Goal: Task Accomplishment & Management: Manage account settings

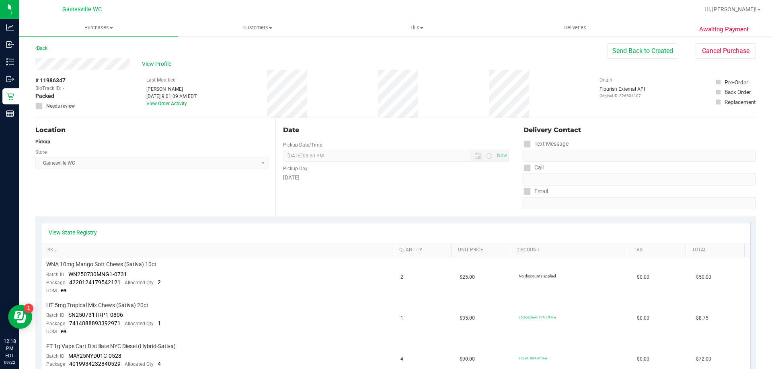
scroll to position [402, 0]
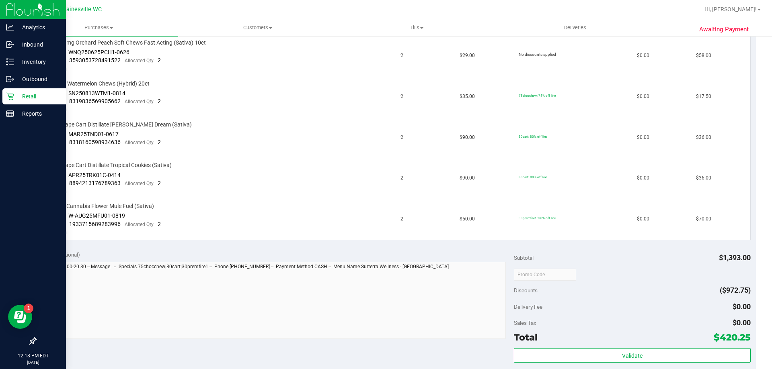
click at [16, 97] on p "Retail" at bounding box center [38, 97] width 48 height 10
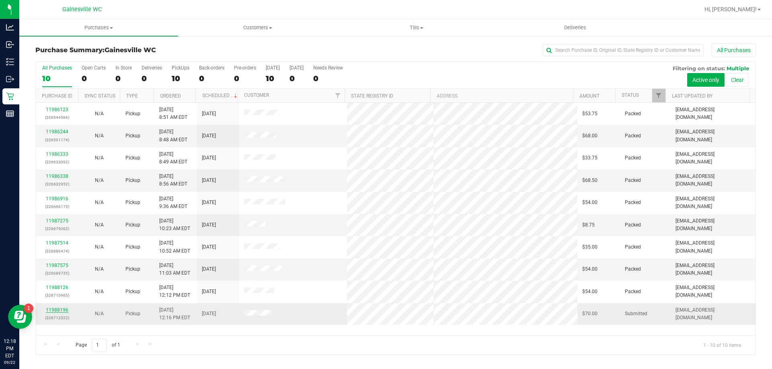
click at [59, 311] on link "11988196" at bounding box center [57, 310] width 23 height 6
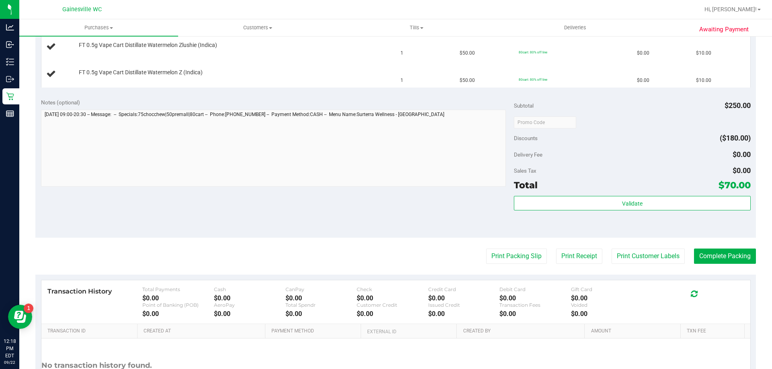
scroll to position [281, 0]
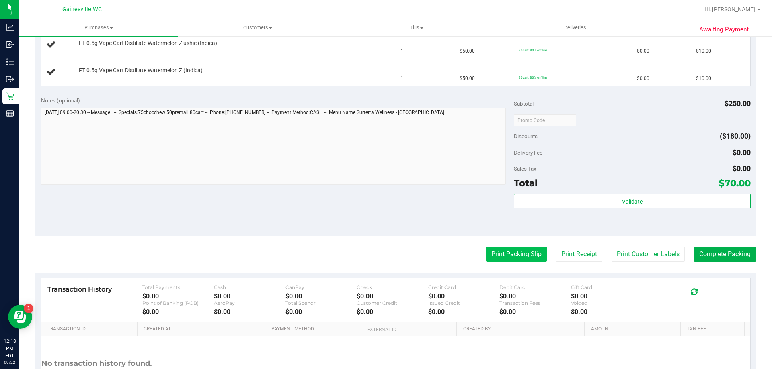
click at [527, 257] on button "Print Packing Slip" at bounding box center [516, 254] width 61 height 15
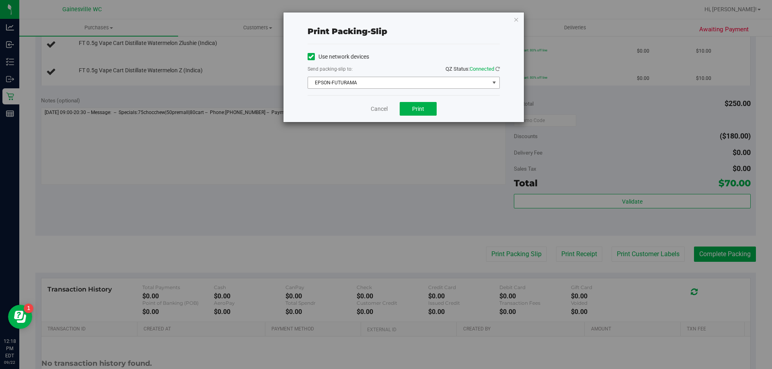
click at [420, 86] on span "EPSON-FUTURAMA" at bounding box center [398, 82] width 181 height 11
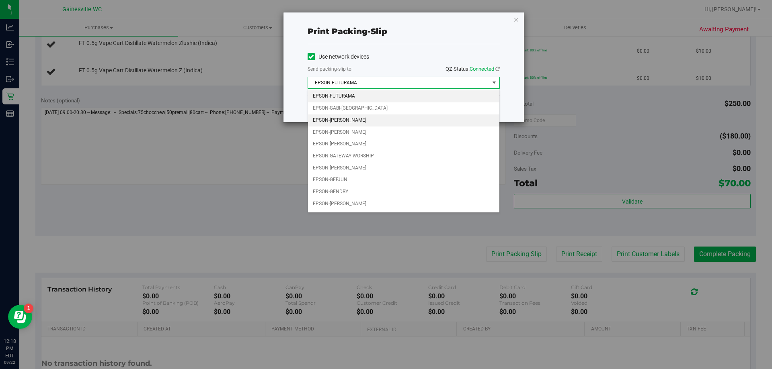
click at [372, 121] on li "EPSON-[PERSON_NAME]" at bounding box center [403, 121] width 191 height 12
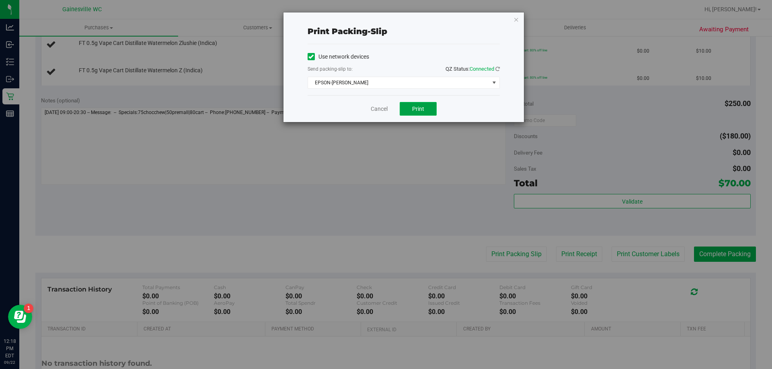
click at [417, 112] on span "Print" at bounding box center [418, 109] width 12 height 6
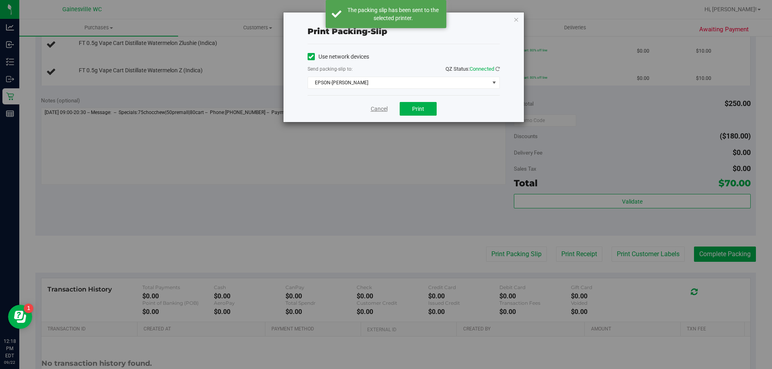
click at [380, 112] on link "Cancel" at bounding box center [379, 109] width 17 height 8
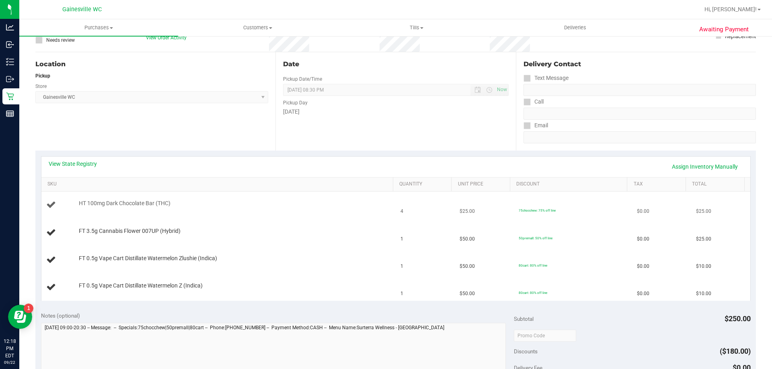
scroll to position [80, 0]
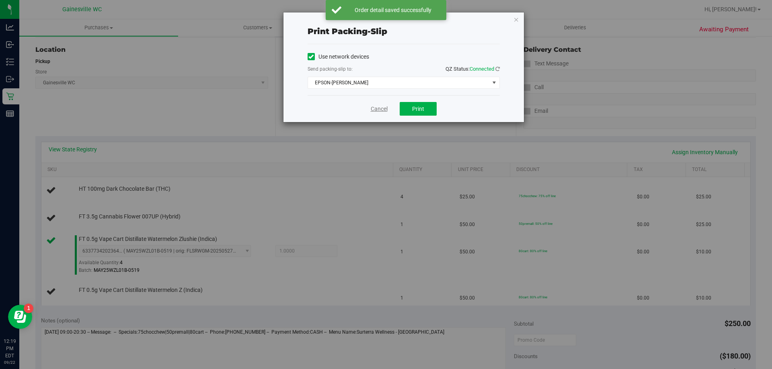
click at [376, 111] on link "Cancel" at bounding box center [379, 109] width 17 height 8
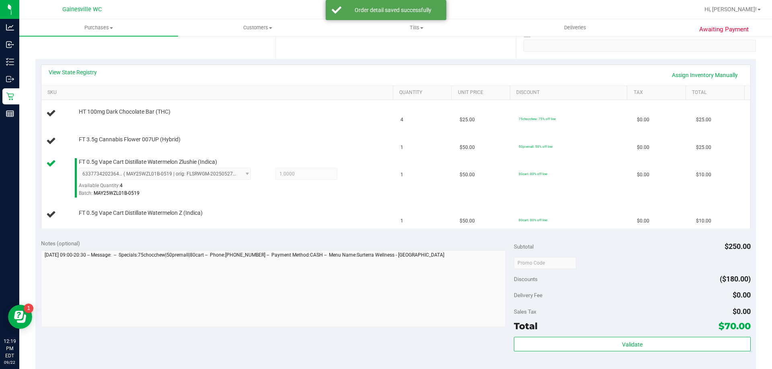
scroll to position [162, 0]
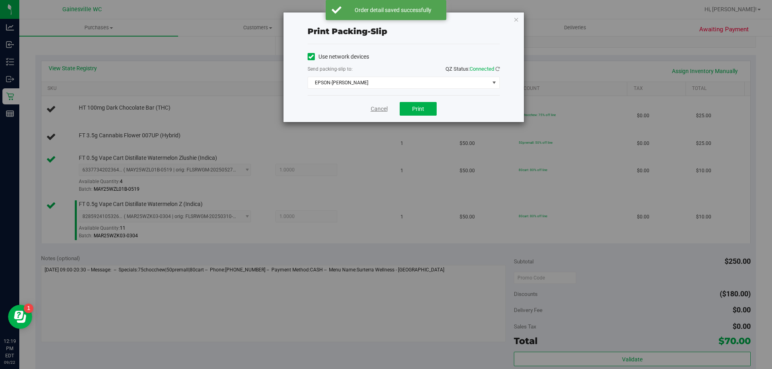
click at [386, 106] on link "Cancel" at bounding box center [379, 109] width 17 height 8
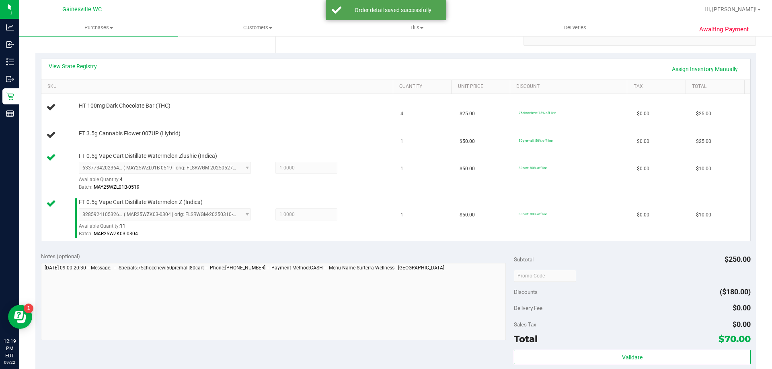
scroll to position [164, 0]
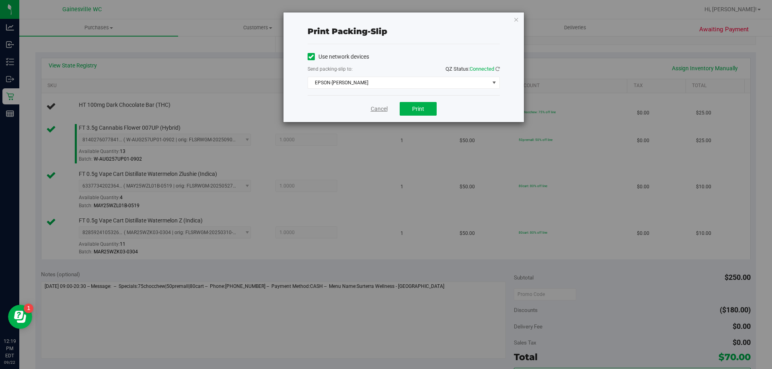
click at [385, 106] on link "Cancel" at bounding box center [379, 109] width 17 height 8
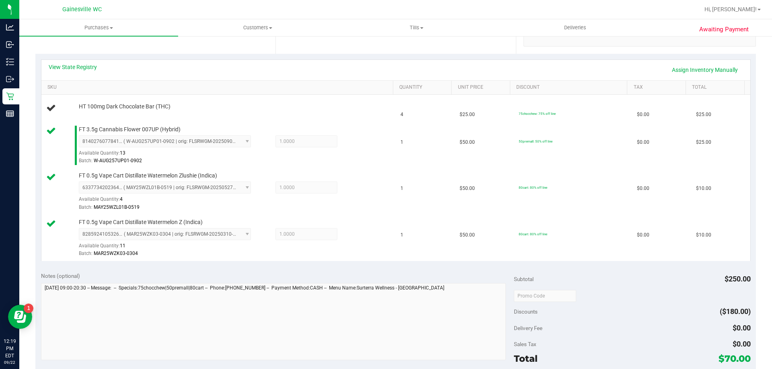
scroll to position [162, 0]
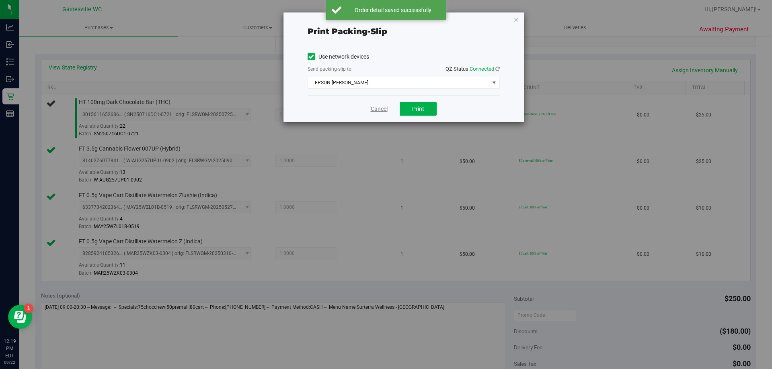
click at [383, 106] on link "Cancel" at bounding box center [379, 109] width 17 height 8
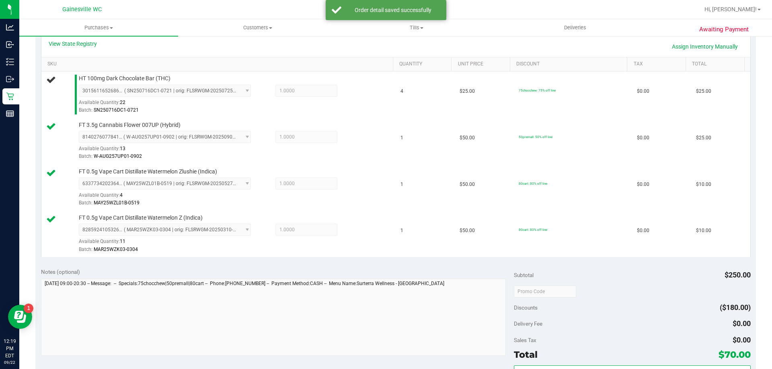
scroll to position [137, 0]
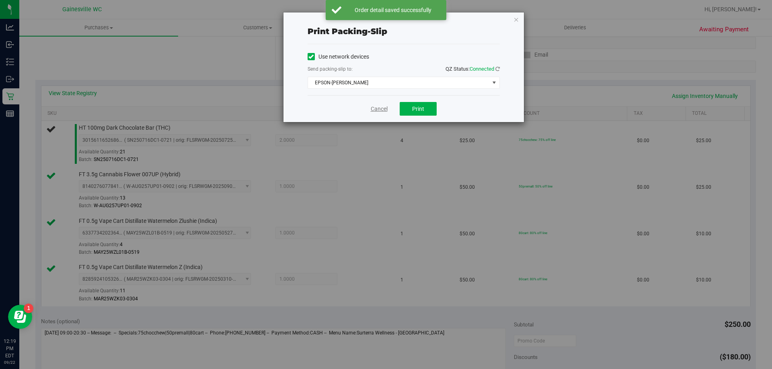
click at [376, 106] on link "Cancel" at bounding box center [379, 109] width 17 height 8
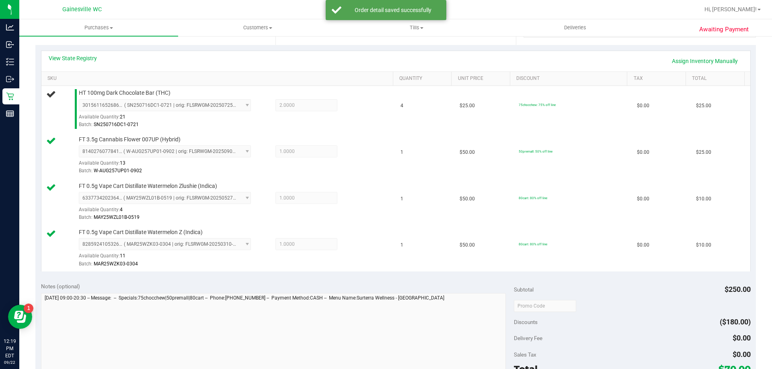
scroll to position [165, 0]
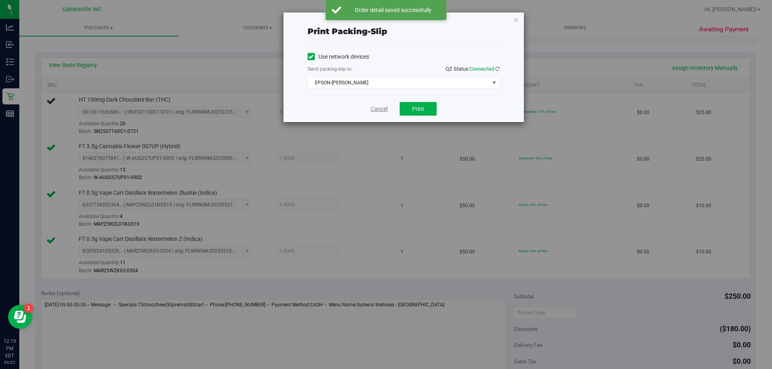
click at [375, 107] on link "Cancel" at bounding box center [379, 109] width 17 height 8
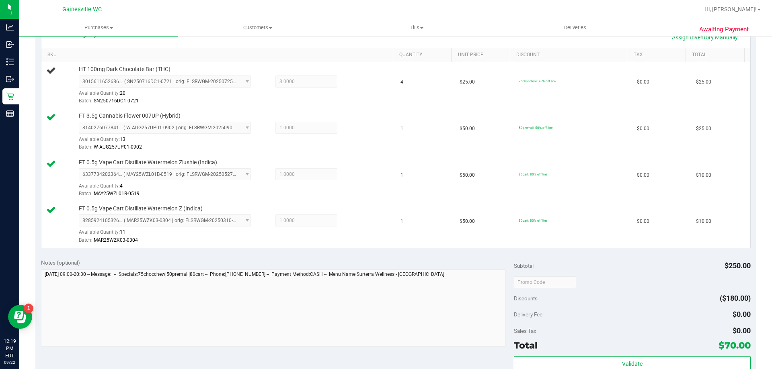
scroll to position [197, 0]
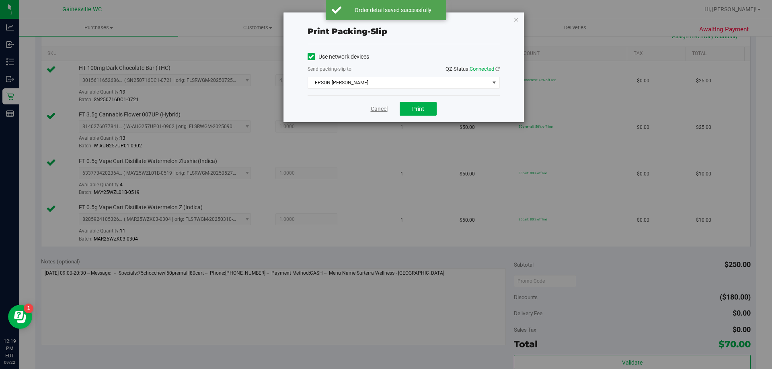
click at [384, 106] on link "Cancel" at bounding box center [379, 109] width 17 height 8
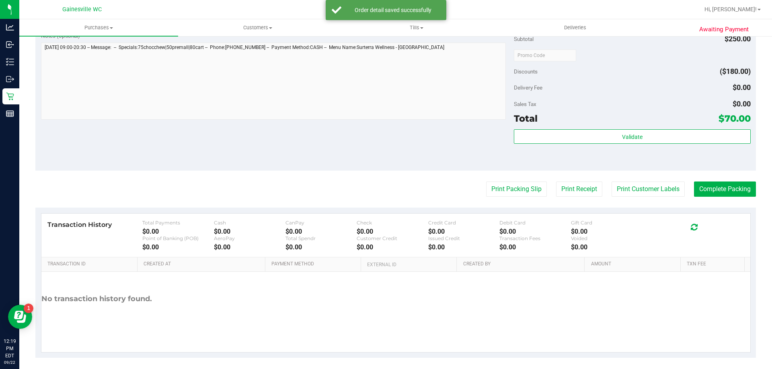
scroll to position [427, 0]
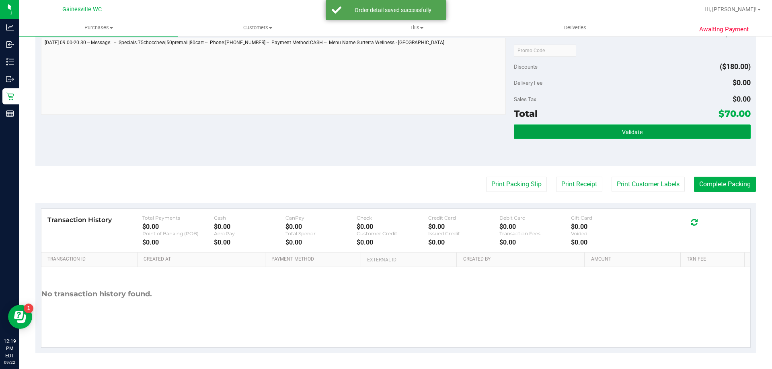
click at [606, 138] on button "Validate" at bounding box center [632, 132] width 236 height 14
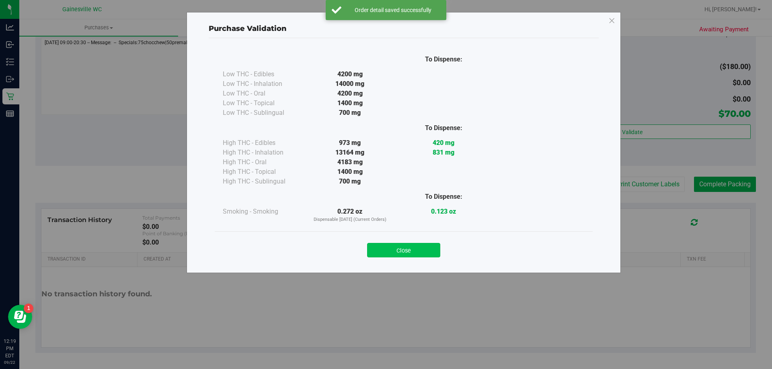
click at [416, 254] on button "Close" at bounding box center [403, 250] width 73 height 14
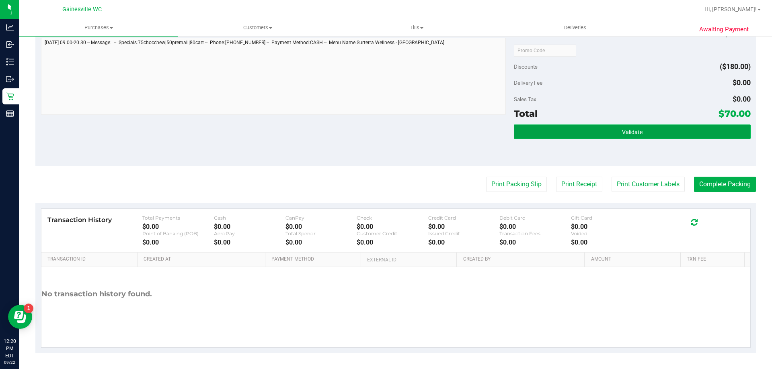
click at [685, 129] on button "Validate" at bounding box center [632, 132] width 236 height 14
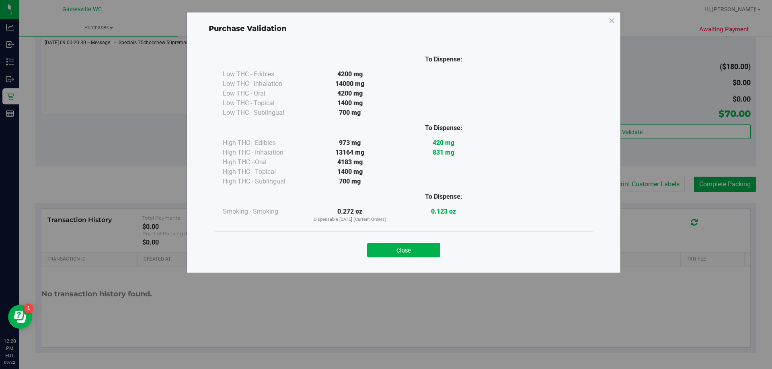
drag, startPoint x: 426, startPoint y: 248, endPoint x: 613, endPoint y: 195, distance: 194.2
click at [426, 248] on button "Close" at bounding box center [403, 250] width 73 height 14
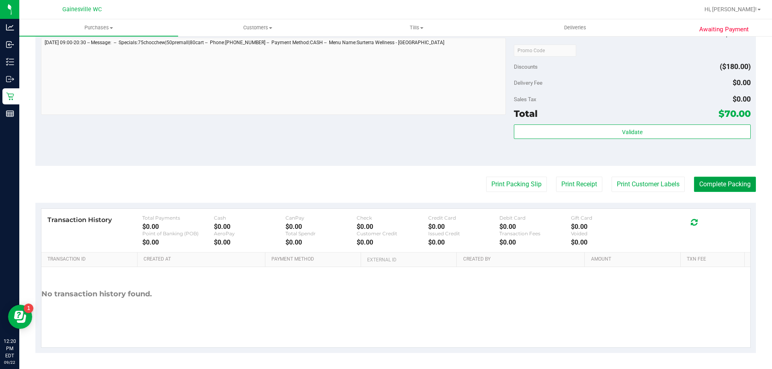
click at [705, 183] on button "Complete Packing" at bounding box center [725, 184] width 62 height 15
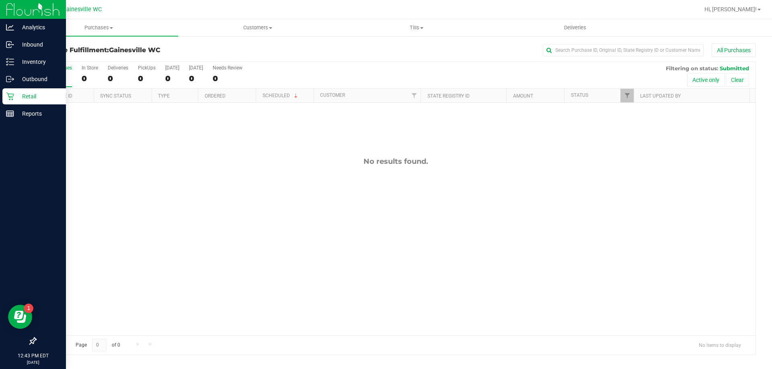
click at [21, 100] on p "Retail" at bounding box center [38, 97] width 48 height 10
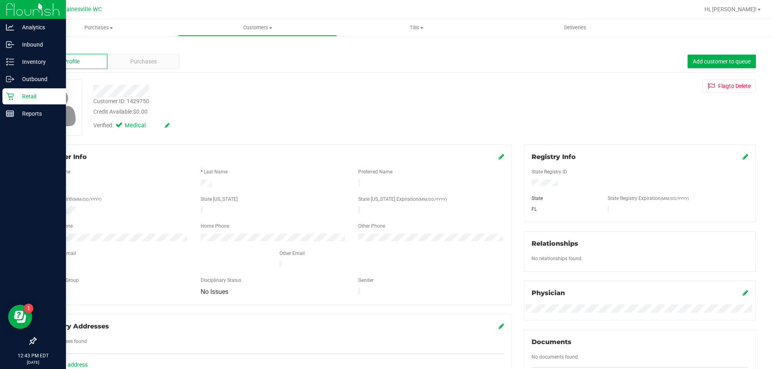
click at [32, 91] on div "Retail" at bounding box center [34, 96] width 64 height 16
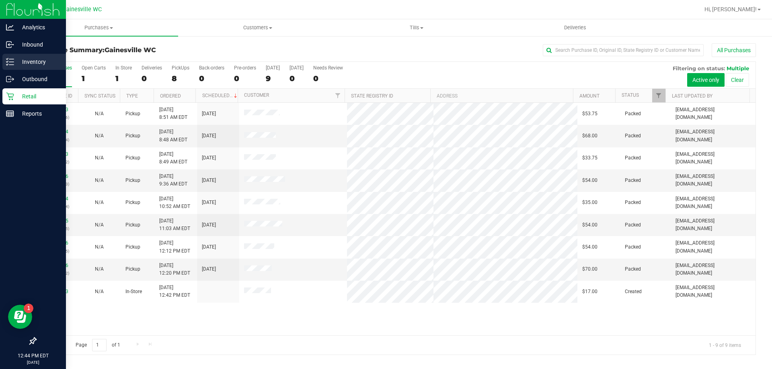
click at [28, 63] on p "Inventory" at bounding box center [38, 62] width 48 height 10
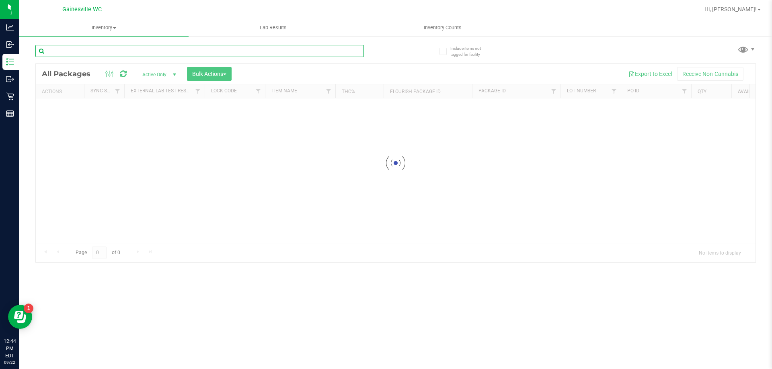
click at [208, 52] on input "text" at bounding box center [199, 51] width 328 height 12
type input "c"
type input "paper"
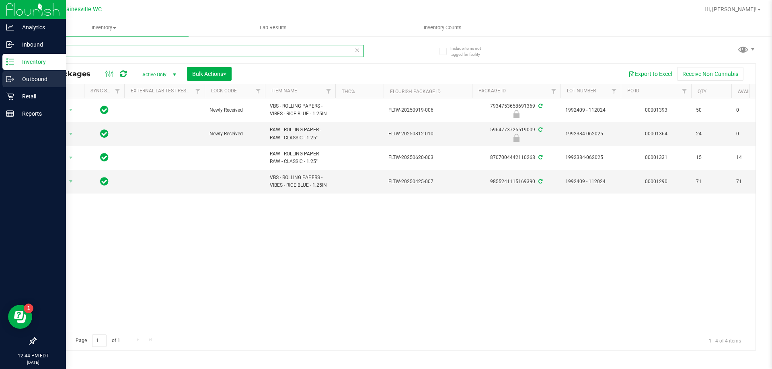
drag, startPoint x: 83, startPoint y: 54, endPoint x: 2, endPoint y: 71, distance: 82.5
click at [1, 72] on div "Analytics Inbound Inventory Outbound Retail Reports 12:44 PM EDT [DATE] 09/22 G…" at bounding box center [386, 184] width 772 height 369
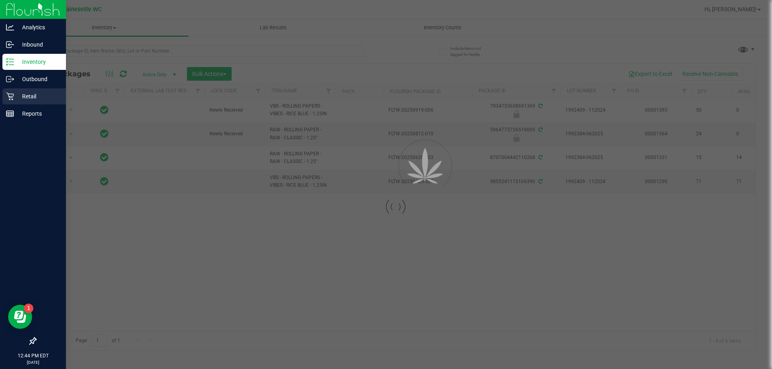
click at [27, 100] on p "Retail" at bounding box center [38, 97] width 48 height 10
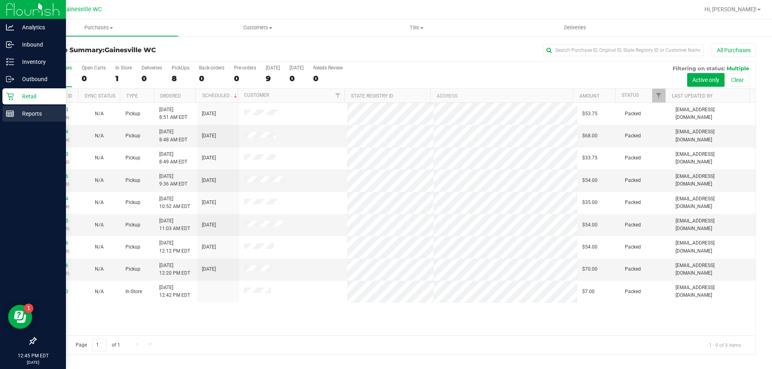
click at [29, 119] on div "Reports" at bounding box center [34, 114] width 64 height 16
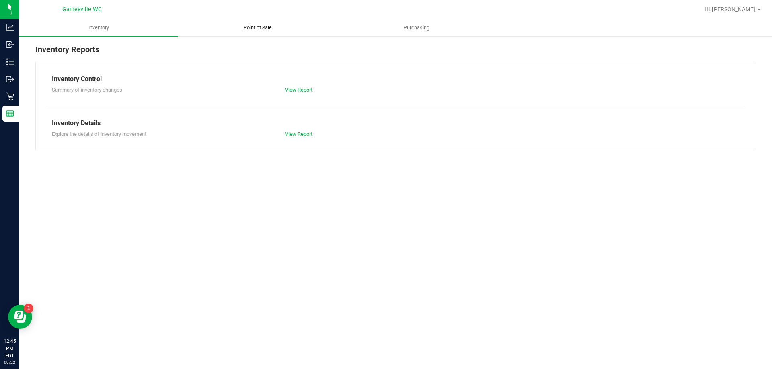
click at [266, 25] on span "Point of Sale" at bounding box center [258, 27] width 50 height 7
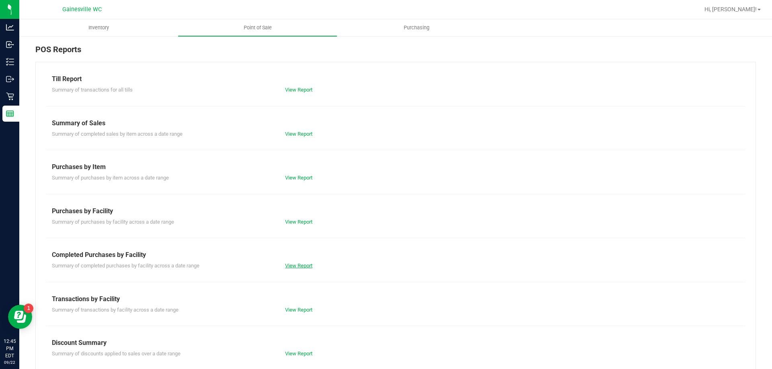
click at [304, 266] on link "View Report" at bounding box center [298, 266] width 27 height 6
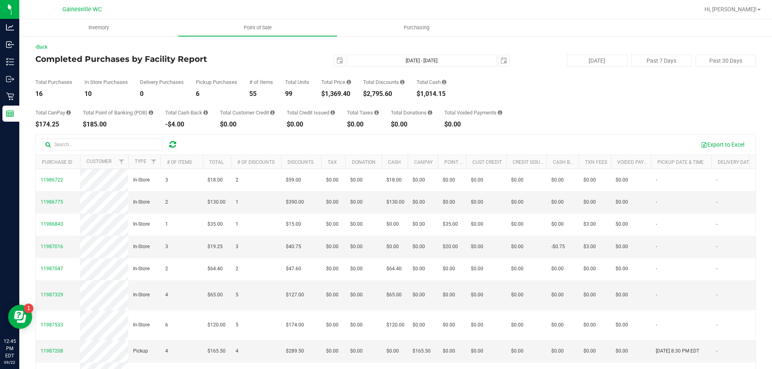
click at [651, 101] on div "Total CanPay $174.25 Total Point of Banking (POB) $185.00 Total Cash Back -$4.0…" at bounding box center [395, 112] width 720 height 31
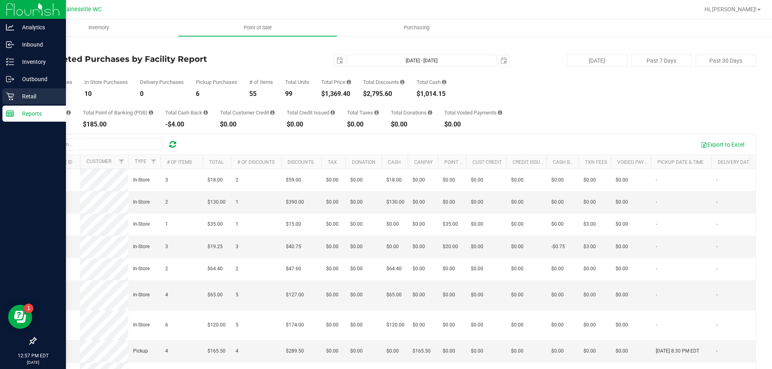
click at [10, 94] on icon at bounding box center [10, 96] width 8 height 8
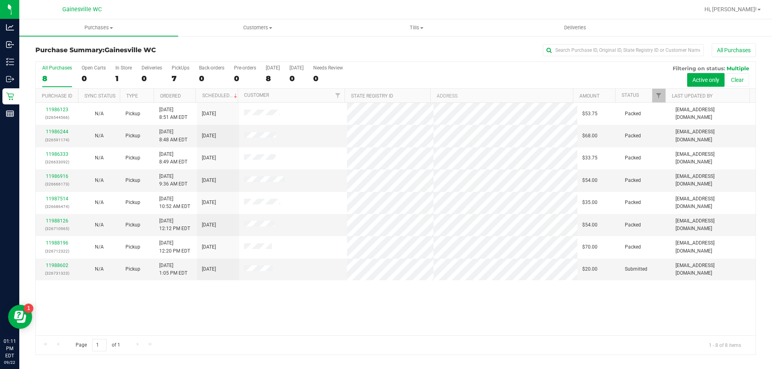
click at [509, 302] on div "11986123 (326544566) N/A Pickup [DATE] 8:51 AM EDT 9/22/2025 $53.75 Packed [EMA…" at bounding box center [395, 219] width 719 height 233
click at [51, 265] on link "11988602" at bounding box center [57, 266] width 23 height 6
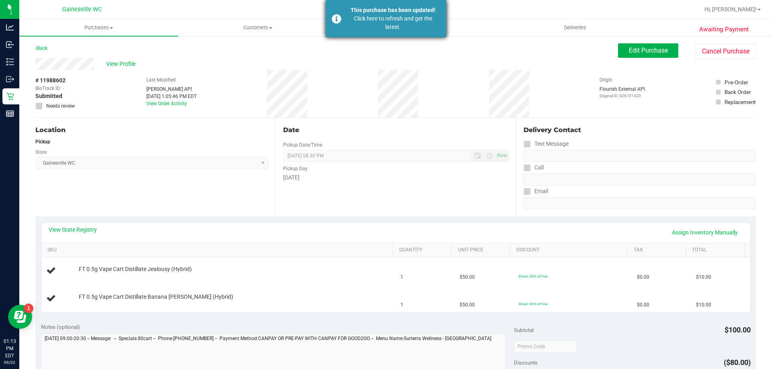
click at [405, 12] on div "This purchase has been updated!" at bounding box center [393, 10] width 94 height 8
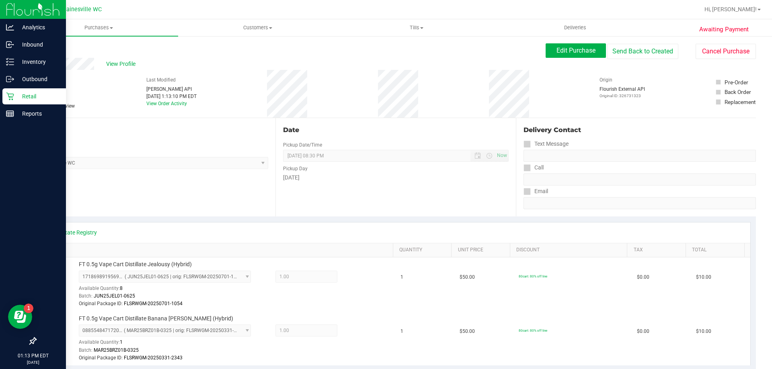
click at [19, 102] on div "Retail" at bounding box center [34, 96] width 64 height 16
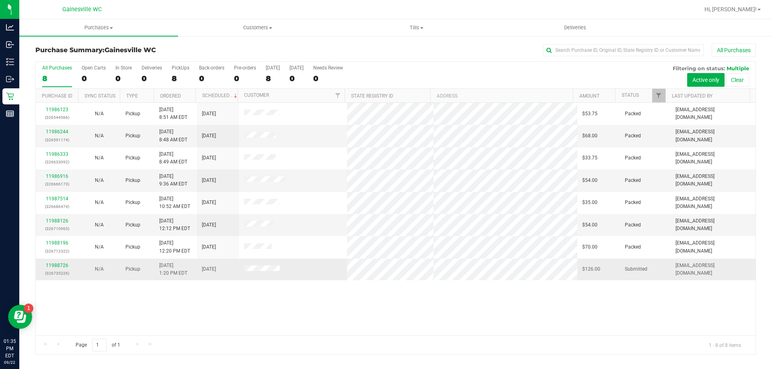
click at [61, 262] on div "11988726 (326735226)" at bounding box center [57, 269] width 33 height 15
click at [61, 268] on link "11988726" at bounding box center [57, 266] width 23 height 6
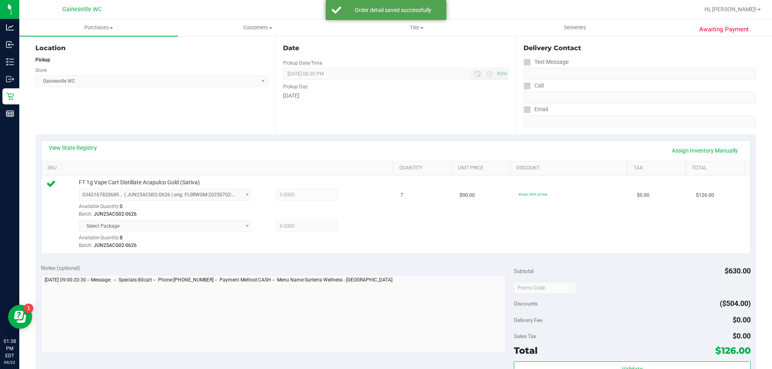
scroll to position [201, 0]
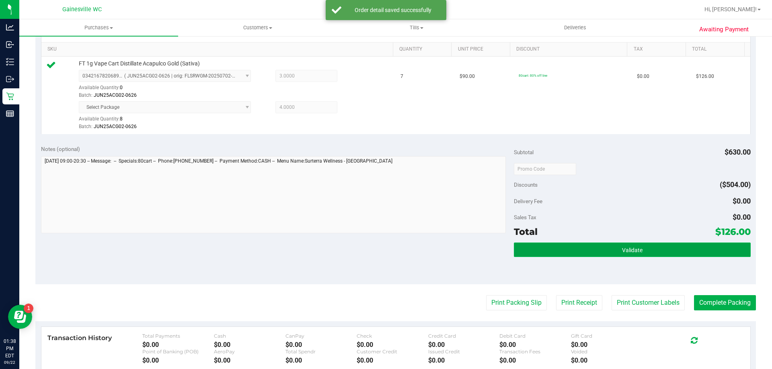
click at [593, 249] on button "Validate" at bounding box center [632, 250] width 236 height 14
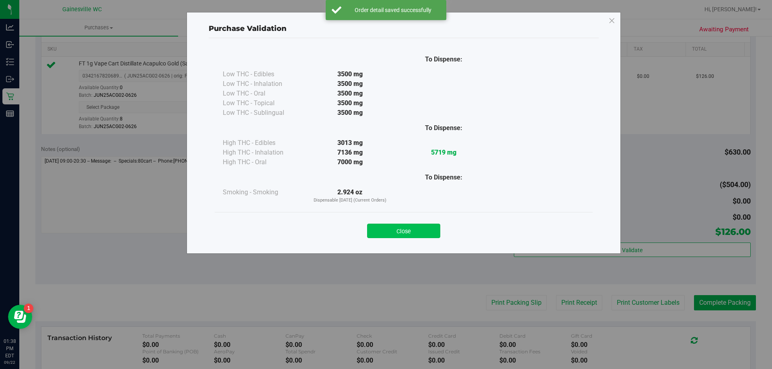
click at [438, 231] on button "Close" at bounding box center [403, 231] width 73 height 14
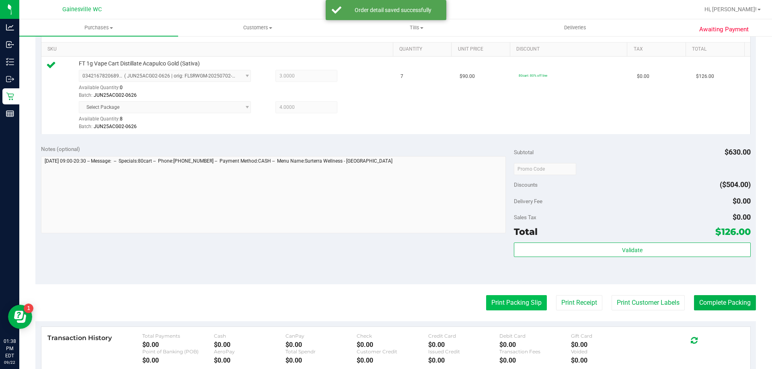
click at [518, 308] on button "Print Packing Slip" at bounding box center [516, 302] width 61 height 15
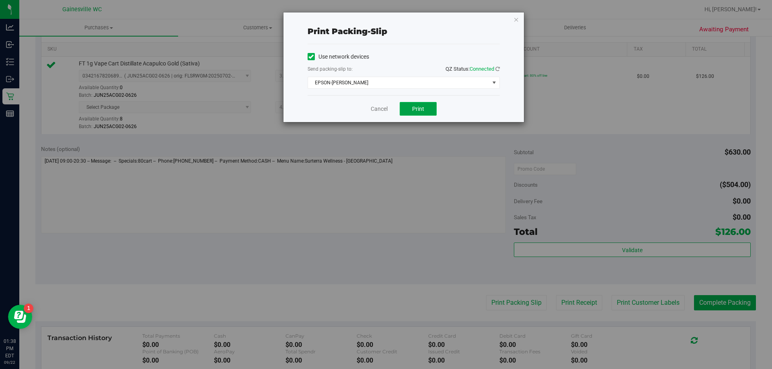
click at [412, 113] on button "Print" at bounding box center [418, 109] width 37 height 14
click at [383, 108] on link "Cancel" at bounding box center [379, 109] width 17 height 8
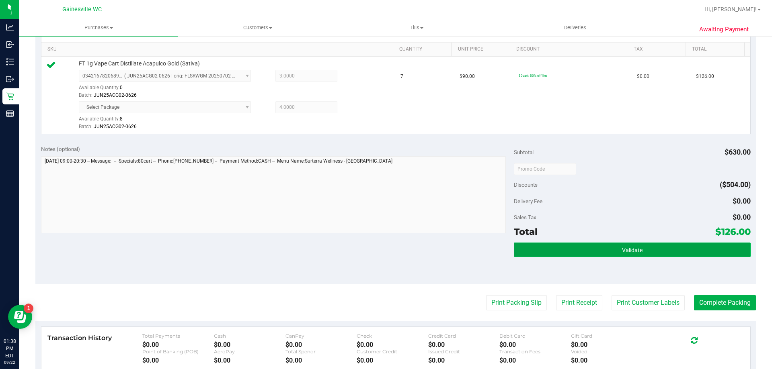
click at [664, 252] on button "Validate" at bounding box center [632, 250] width 236 height 14
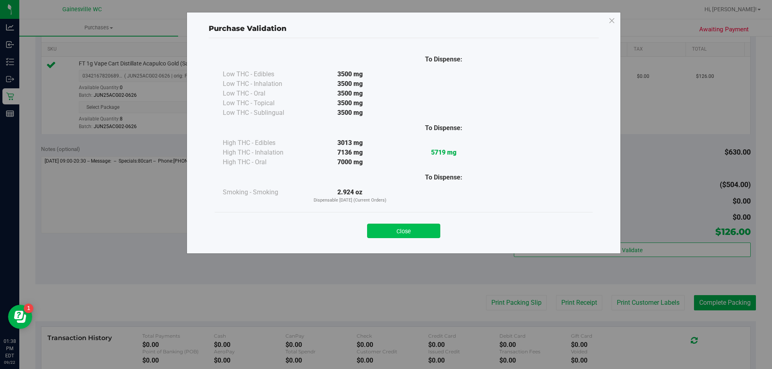
click at [409, 229] on button "Close" at bounding box center [403, 231] width 73 height 14
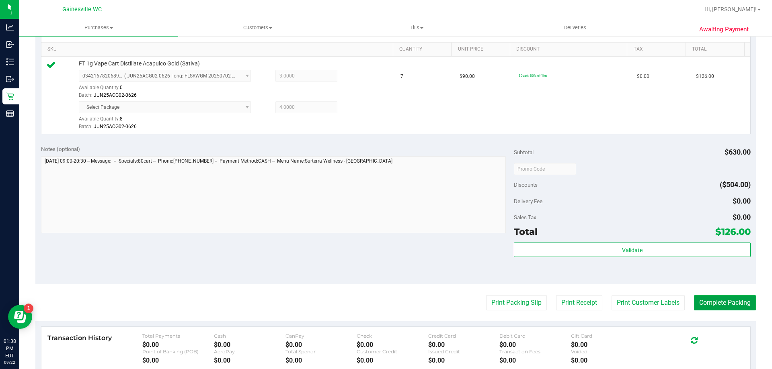
click at [702, 295] on button "Complete Packing" at bounding box center [725, 302] width 62 height 15
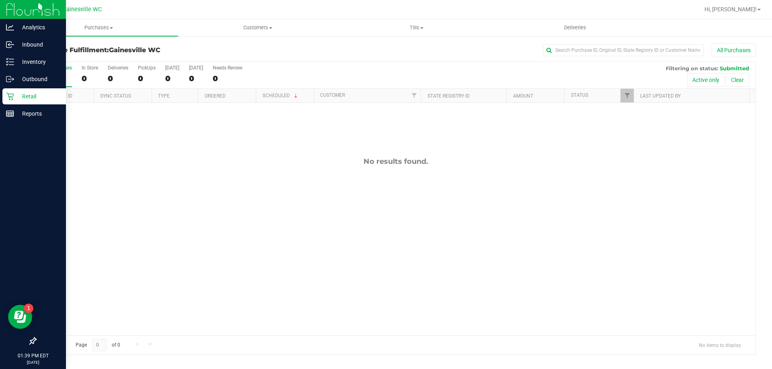
click at [38, 100] on p "Retail" at bounding box center [38, 97] width 48 height 10
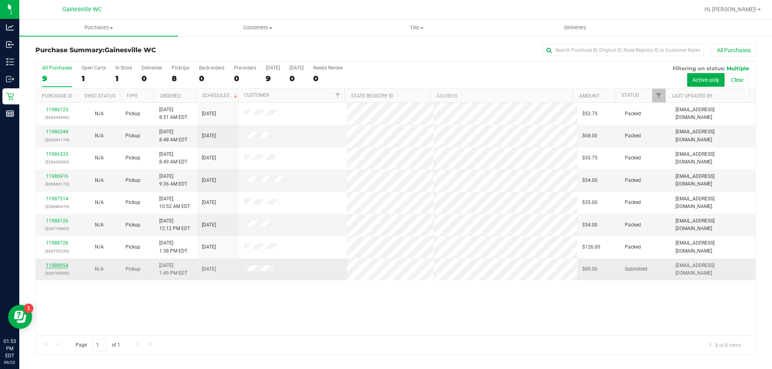
click at [56, 263] on link "11988954" at bounding box center [57, 266] width 23 height 6
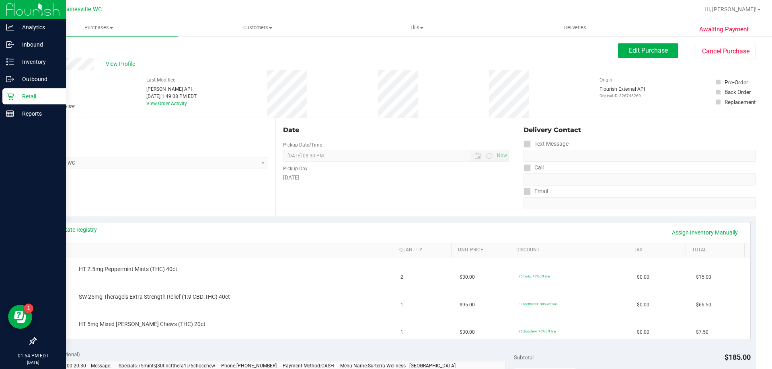
click at [3, 94] on div "Retail" at bounding box center [34, 96] width 64 height 16
